Goal: Task Accomplishment & Management: Use online tool/utility

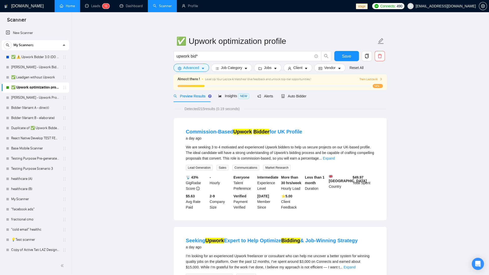
click at [74, 5] on link "Home" at bounding box center [67, 6] width 15 height 4
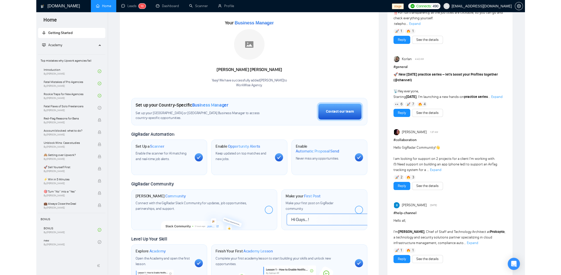
scroll to position [65, 0]
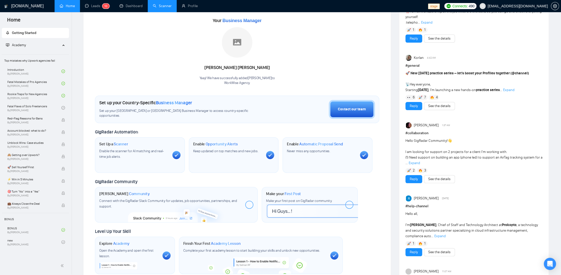
click at [170, 8] on link "Scanner" at bounding box center [162, 6] width 19 height 4
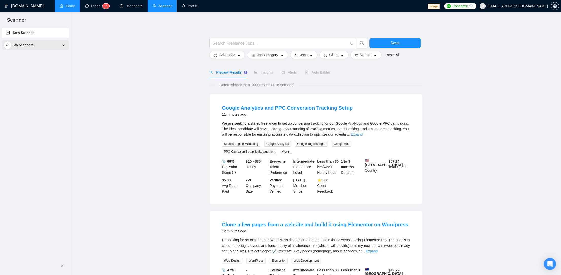
click at [61, 47] on div "My Scanners" at bounding box center [36, 45] width 64 height 10
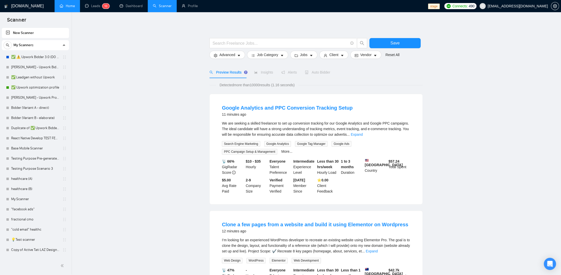
drag, startPoint x: 45, startPoint y: 59, endPoint x: 138, endPoint y: 75, distance: 94.8
click at [45, 59] on link "✅ ⚠️ Upwork Bidder 3.0 (DO NOT TOUCH)" at bounding box center [35, 57] width 48 height 10
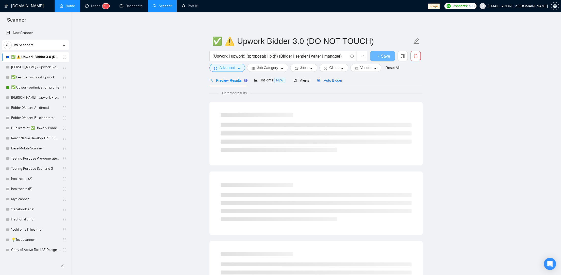
click at [331, 80] on span "Auto Bidder" at bounding box center [329, 80] width 25 height 4
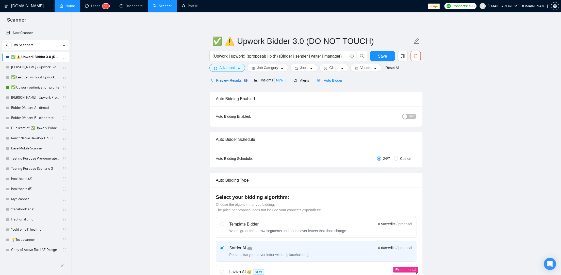
drag, startPoint x: 232, startPoint y: 80, endPoint x: 213, endPoint y: 86, distance: 19.5
click at [232, 80] on span "Preview Results" at bounding box center [227, 80] width 37 height 4
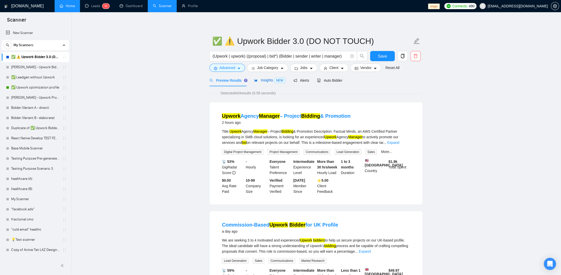
click at [267, 81] on span "Insights NEW" at bounding box center [269, 80] width 31 height 4
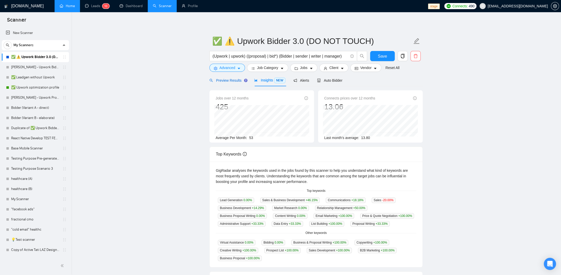
drag, startPoint x: 230, startPoint y: 80, endPoint x: 200, endPoint y: 105, distance: 39.1
click at [230, 80] on span "Preview Results" at bounding box center [227, 80] width 37 height 4
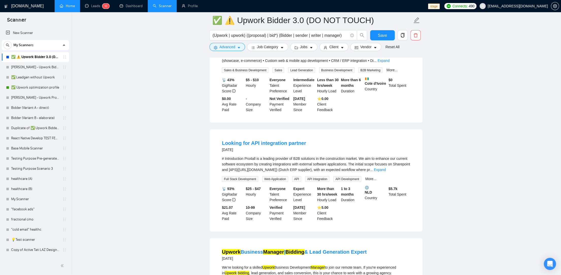
scroll to position [642, 0]
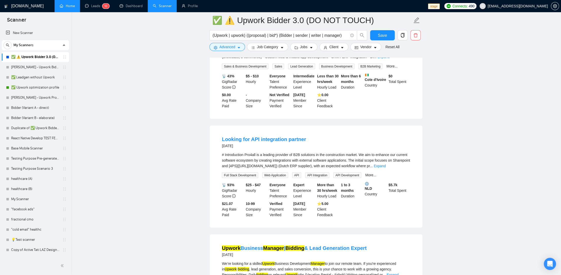
drag, startPoint x: 402, startPoint y: 172, endPoint x: 380, endPoint y: 170, distance: 22.7
click at [386, 168] on link "Expand" at bounding box center [380, 166] width 12 height 4
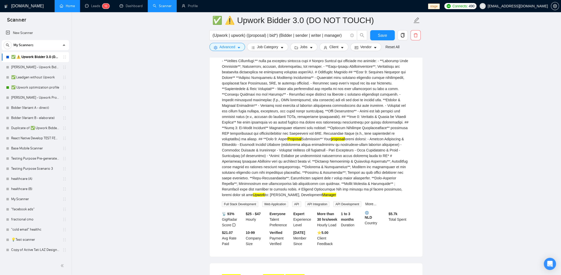
scroll to position [933, 0]
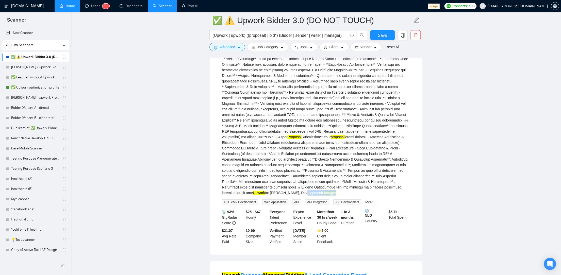
drag, startPoint x: 253, startPoint y: 205, endPoint x: 289, endPoint y: 202, distance: 36.2
click at [289, 196] on div "Proposal Proposal Submission** Your proposal Upwork to: [PERSON_NAME], Developm…" at bounding box center [316, 28] width 188 height 335
copy div "Development Manager"
click at [231, 45] on span "Advanced" at bounding box center [227, 47] width 16 height 6
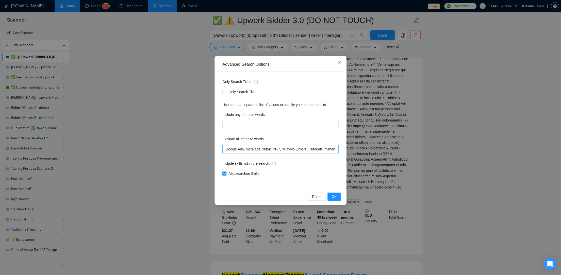
click at [280, 150] on input "Google Ads, meta ads, tiktok, PPC, "Klayvio Expert", Tutorials, "Smart contract…" at bounding box center [280, 149] width 116 height 8
paste input "Development Manager"
click at [297, 148] on input "Google Ads, meta ads, tiktok, PPC, "Klayvio Expert", Tutorials, "Smart contract…" at bounding box center [280, 149] width 116 height 8
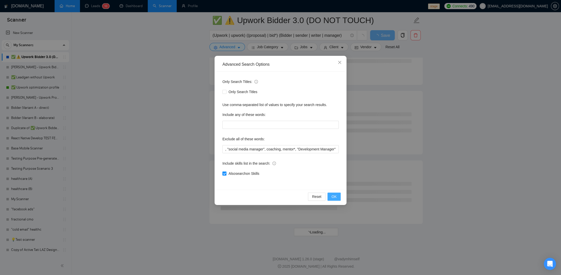
scroll to position [0, 0]
click at [334, 196] on span "OK" at bounding box center [334, 197] width 5 height 6
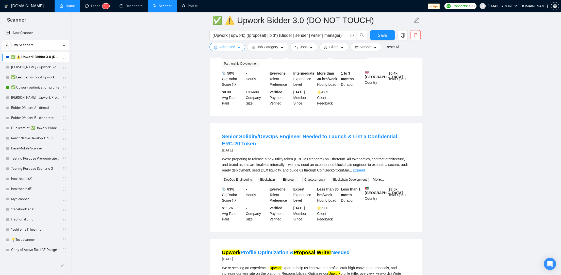
scroll to position [761, 0]
click at [365, 173] on link "Expand" at bounding box center [359, 171] width 12 height 4
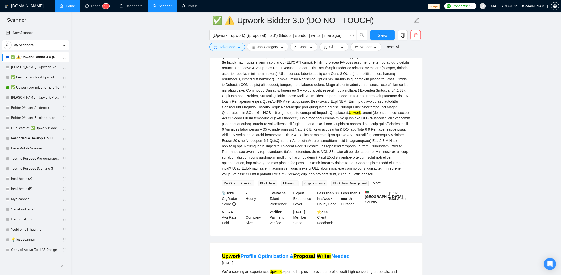
scroll to position [909, 0]
click at [236, 50] on button "Advanced" at bounding box center [227, 47] width 36 height 8
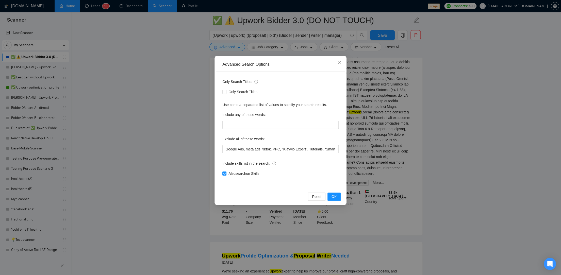
click at [441, 157] on div "Advanced Search Options Only Search Titles: Only Search Titles Use comma-separa…" at bounding box center [280, 137] width 561 height 275
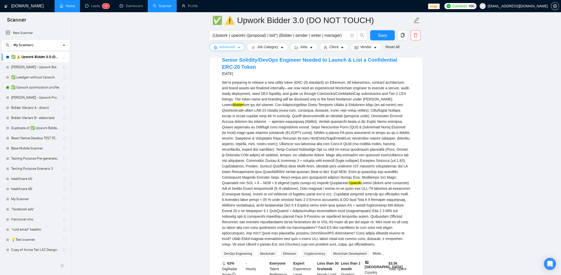
scroll to position [839, 0]
click at [228, 46] on span "Advanced" at bounding box center [227, 47] width 16 height 6
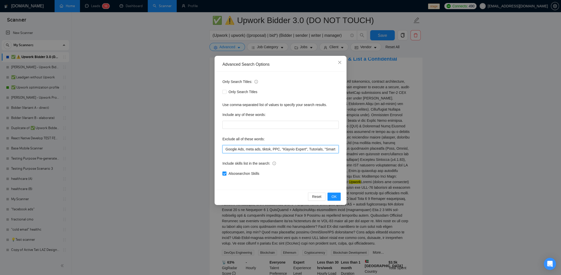
click at [296, 147] on input "Google Ads, meta ads, tiktok, PPC, "Klayvio Expert", Tutorials, "Smart contract…" at bounding box center [280, 149] width 116 height 8
click at [433, 134] on div "Advanced Search Options Only Search Titles: Only Search Titles Use comma-separa…" at bounding box center [280, 137] width 561 height 275
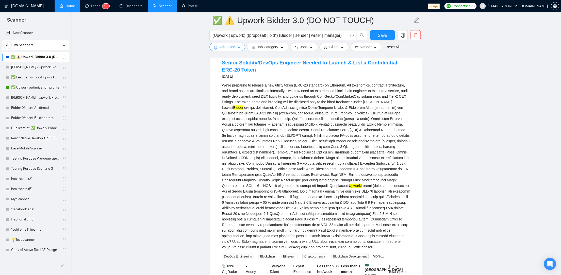
scroll to position [831, 0]
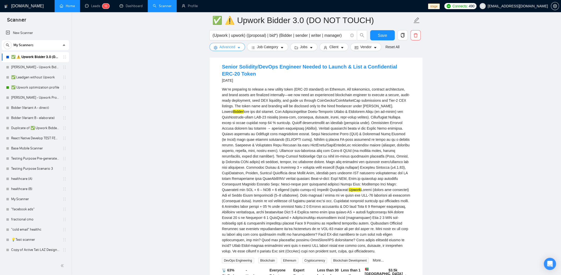
click at [234, 50] on button "Advanced" at bounding box center [227, 47] width 36 height 8
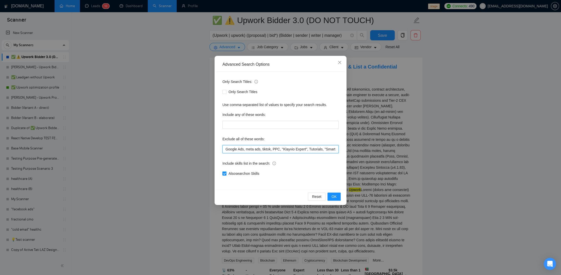
click at [300, 151] on input "Google Ads, meta ads, tiktok, PPC, "Klayvio Expert", Tutorials, "Smart contract…" at bounding box center [280, 149] width 116 height 8
click at [334, 198] on span "OK" at bounding box center [334, 197] width 5 height 6
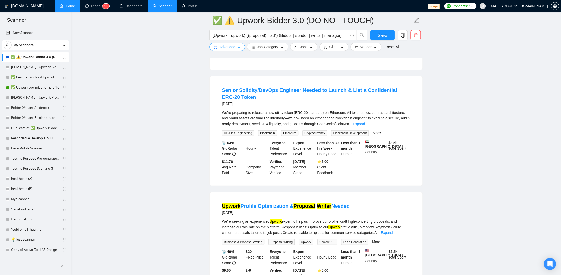
scroll to position [799, 0]
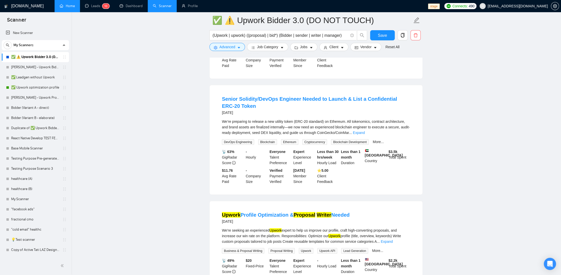
click at [339, 145] on span "Blockchain Development" at bounding box center [350, 142] width 38 height 6
copy span "Blockchain"
click at [231, 48] on span "Advanced" at bounding box center [227, 47] width 16 height 6
drag, startPoint x: 399, startPoint y: 142, endPoint x: 393, endPoint y: 142, distance: 5.6
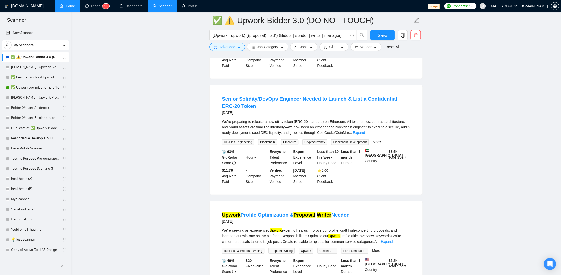
click at [365, 135] on link "Expand" at bounding box center [359, 133] width 12 height 4
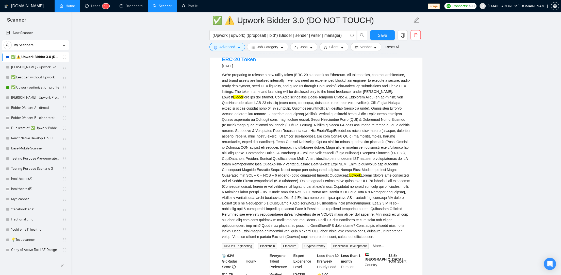
scroll to position [845, 0]
drag, startPoint x: 242, startPoint y: 106, endPoint x: 265, endPoint y: 104, distance: 22.9
click at [265, 104] on div "We’re preparing to release a new utility token (ERC-20 standard) on Ethereum. A…" at bounding box center [316, 157] width 188 height 168
copy div "Lowest Bidder"
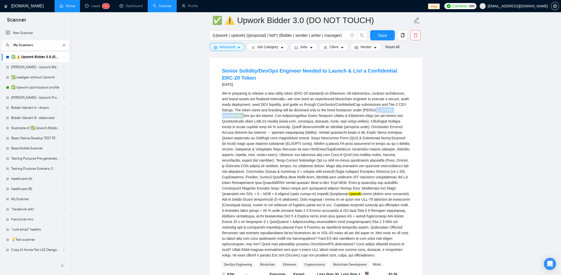
scroll to position [827, 0]
click at [240, 46] on icon "caret-down" at bounding box center [239, 48] width 4 height 4
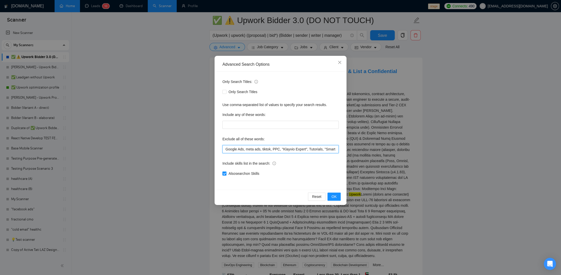
click at [314, 148] on input "Google Ads, meta ads, tiktok, PPC, "Klayvio Expert", Tutorials, "Smart contract…" at bounding box center [280, 149] width 116 height 8
drag, startPoint x: 337, startPoint y: 197, endPoint x: 288, endPoint y: 198, distance: 48.7
click at [337, 197] on button "OK" at bounding box center [333, 197] width 13 height 8
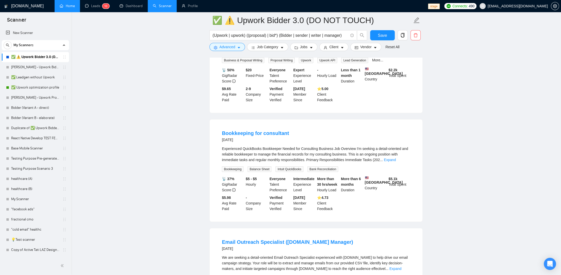
drag, startPoint x: 400, startPoint y: 172, endPoint x: 376, endPoint y: 172, distance: 24.1
click at [396, 162] on link "Expand" at bounding box center [390, 160] width 12 height 4
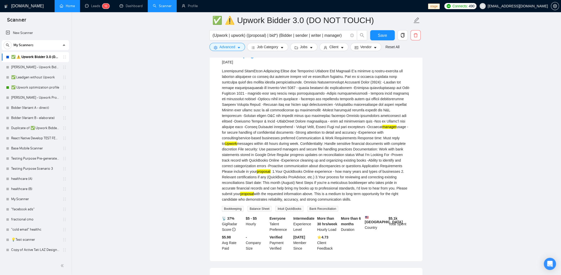
scroll to position [954, 0]
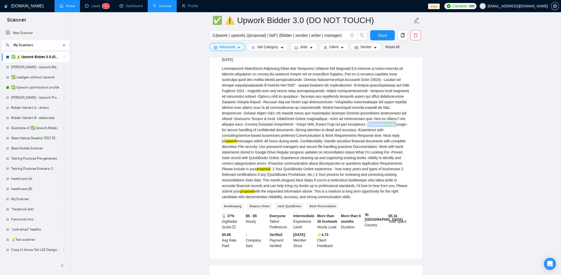
drag, startPoint x: 288, startPoint y: 143, endPoint x: 257, endPoint y: 143, distance: 30.7
click at [257, 143] on div "manager usage - for secure handling of confidential documents -Strong attention…" at bounding box center [316, 133] width 188 height 134
copy div "Password manager"
click at [225, 45] on span "Advanced" at bounding box center [227, 47] width 16 height 6
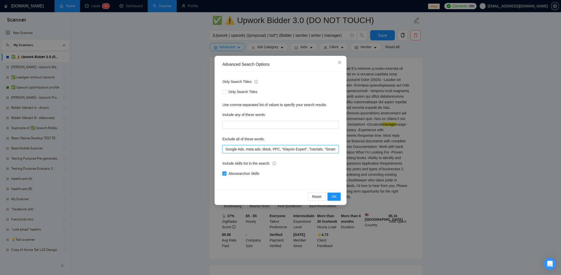
click at [300, 146] on input "Google Ads, meta ads, tiktok, PPC, "Klayvio Expert", Tutorials, "Smart contract…" at bounding box center [280, 149] width 116 height 8
click at [301, 151] on input "Google Ads, meta ads, tiktok, PPC, "Klayvio Expert", Tutorials, "Smart contract…" at bounding box center [280, 149] width 116 height 8
paste input "Password manager"
click at [330, 193] on button "OK" at bounding box center [333, 197] width 13 height 8
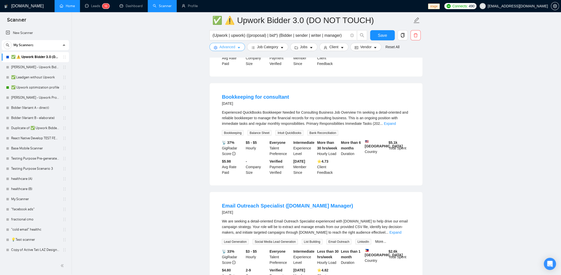
scroll to position [911, 0]
click at [396, 125] on link "Expand" at bounding box center [390, 123] width 12 height 4
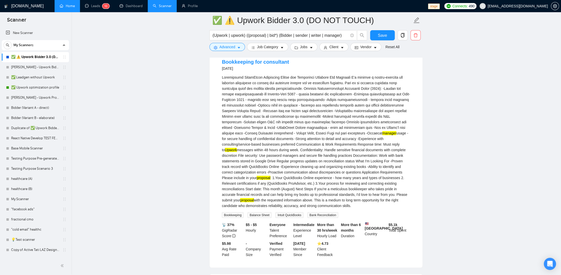
scroll to position [946, 0]
click at [230, 48] on span "Advanced" at bounding box center [227, 47] width 16 height 6
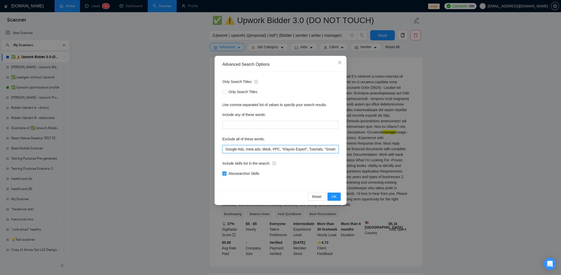
click at [314, 150] on input "Google Ads, meta ads, tiktok, PPC, "Klayvio Expert", Tutorials, "Smart contract…" at bounding box center [280, 149] width 116 height 8
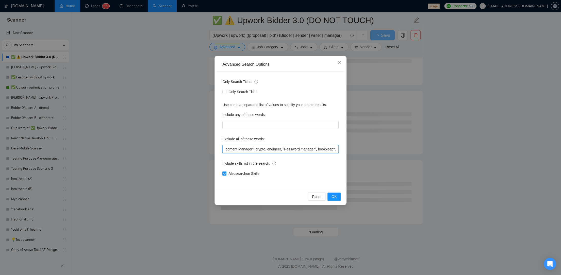
scroll to position [0, 1056]
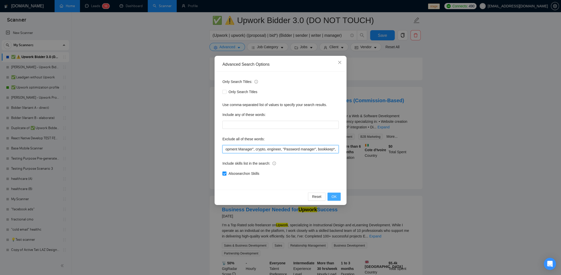
type input "Google Ads, meta ads, tiktok, PPC, "Klayvio Expert", Tutorials, "Smart contract…"
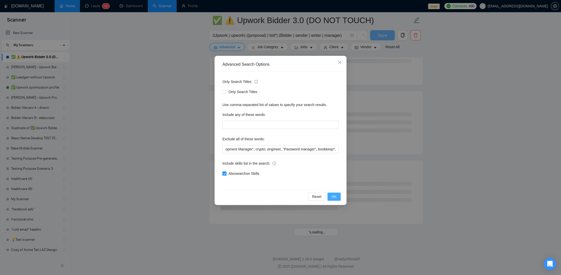
scroll to position [0, 0]
drag, startPoint x: 336, startPoint y: 193, endPoint x: 268, endPoint y: 194, distance: 67.8
click at [336, 193] on button "OK" at bounding box center [333, 197] width 13 height 8
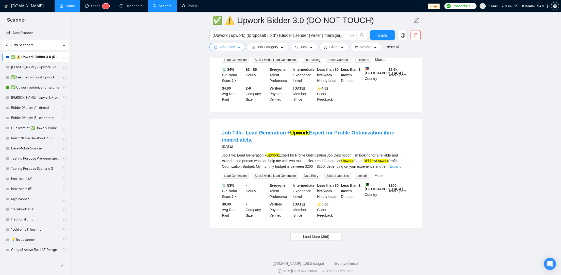
scroll to position [984, 0]
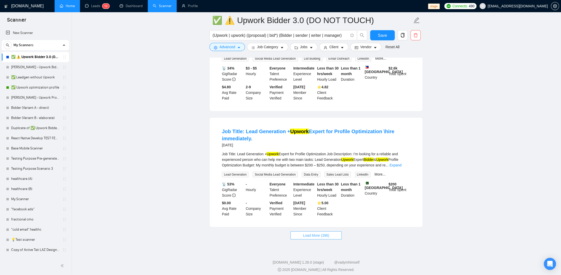
drag, startPoint x: 321, startPoint y: 249, endPoint x: 293, endPoint y: 244, distance: 28.7
click at [321, 238] on span "Load More (396)" at bounding box center [316, 236] width 26 height 6
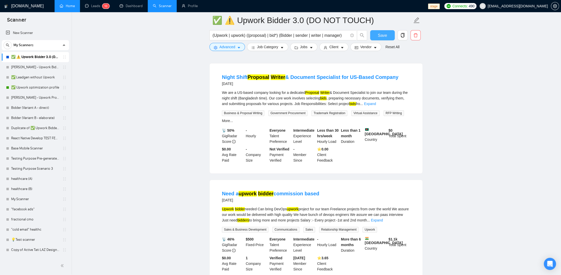
scroll to position [366, 0]
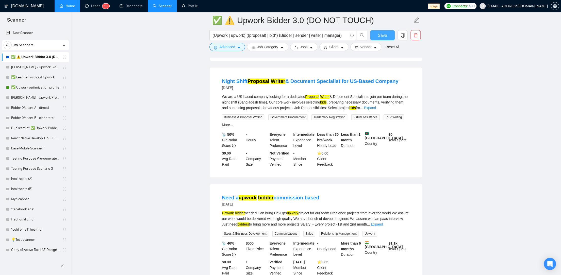
click at [377, 36] on button "Save" at bounding box center [382, 35] width 25 height 10
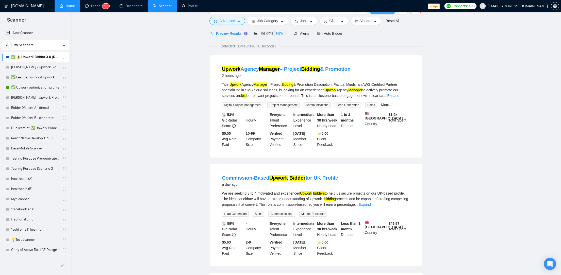
scroll to position [0, 0]
